Goal: Transaction & Acquisition: Obtain resource

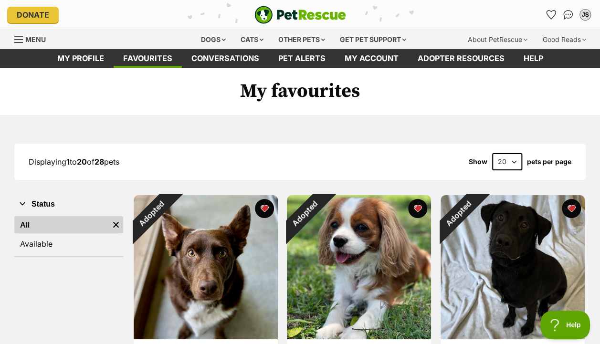
click at [221, 40] on div "Dogs" at bounding box center [213, 39] width 38 height 19
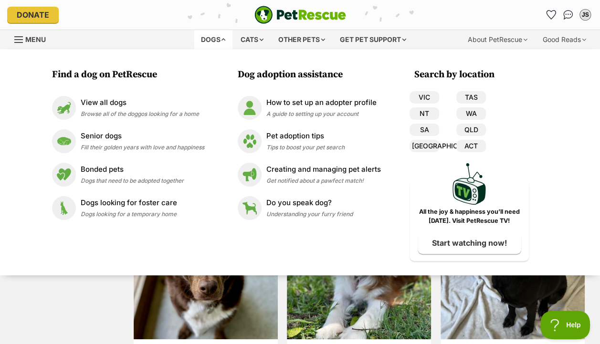
click at [111, 115] on span "Browse all of the doggos looking for a home" at bounding box center [140, 113] width 118 height 7
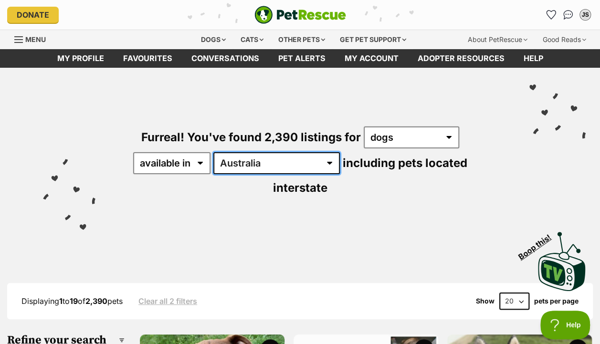
click at [263, 157] on select "Australia ACT NSW NT QLD SA TAS VIC WA" at bounding box center [277, 163] width 127 height 22
select select "VIC"
click at [215, 152] on select "Australia ACT NSW NT QLD SA TAS VIC WA" at bounding box center [277, 163] width 127 height 22
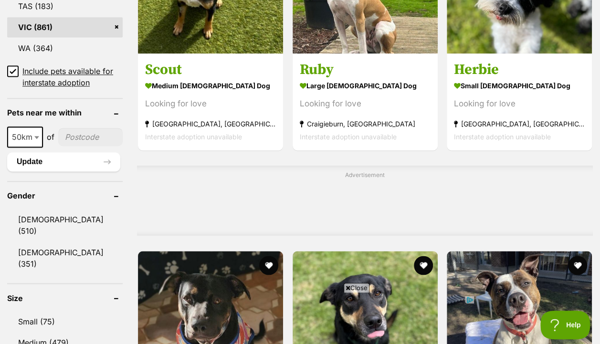
click at [48, 311] on link "Small (75)" at bounding box center [65, 321] width 116 height 20
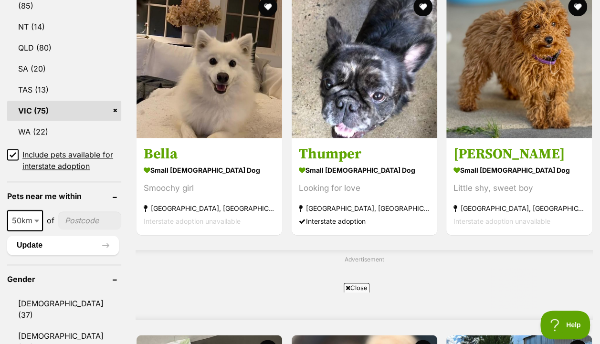
scroll to position [594, 0]
click at [190, 69] on img at bounding box center [210, 66] width 146 height 146
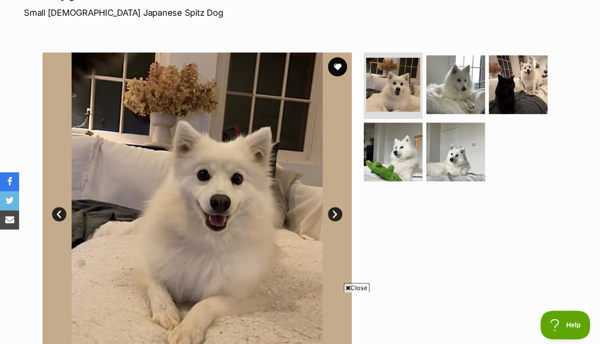
scroll to position [190, 0]
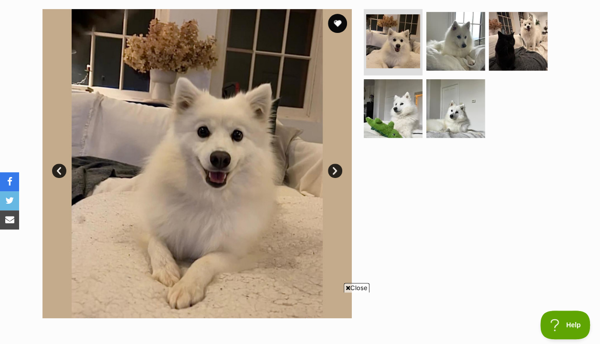
click at [332, 171] on link "Next" at bounding box center [335, 171] width 14 height 14
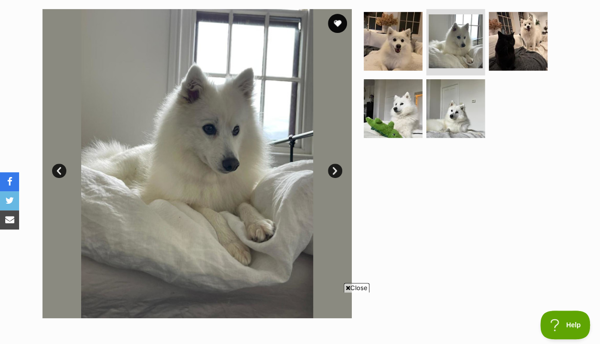
click at [332, 171] on link "Next" at bounding box center [335, 171] width 14 height 14
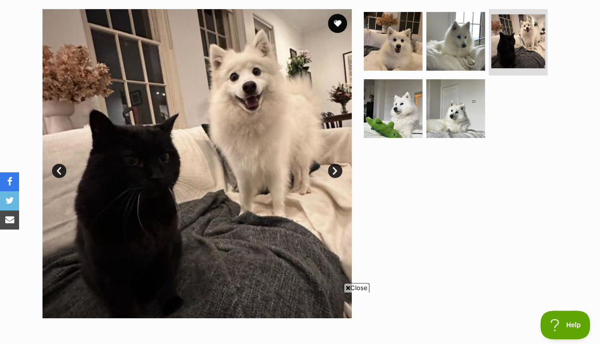
click at [332, 173] on link "Next" at bounding box center [335, 171] width 14 height 14
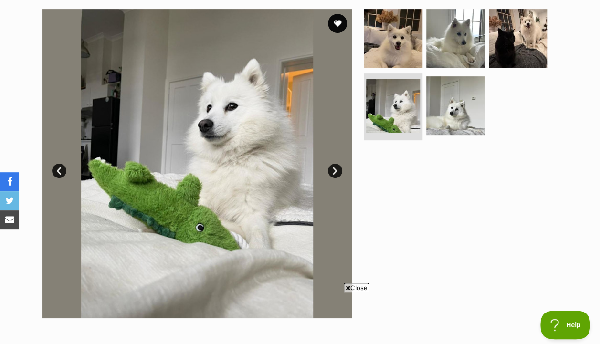
click at [332, 173] on link "Next" at bounding box center [335, 171] width 14 height 14
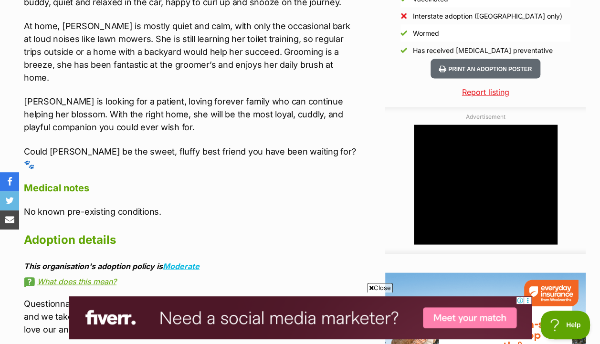
scroll to position [0, 0]
